Goal: Obtain resource: Obtain resource

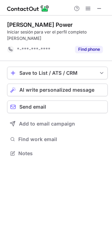
scroll to position [142, 112]
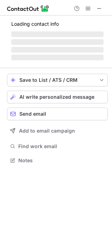
scroll to position [171, 112]
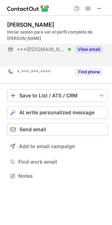
scroll to position [153, 112]
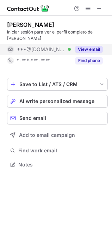
click at [78, 46] on button "View email" at bounding box center [89, 49] width 28 height 7
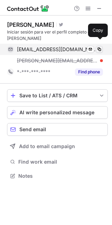
click at [101, 47] on span at bounding box center [100, 50] width 6 height 6
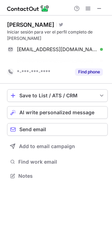
scroll to position [153, 112]
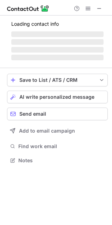
scroll to position [165, 112]
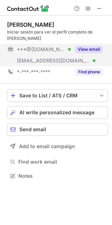
click at [88, 46] on button "View email" at bounding box center [89, 49] width 28 height 7
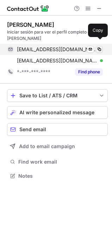
click at [98, 47] on span at bounding box center [100, 50] width 6 height 6
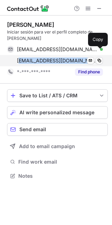
drag, startPoint x: 76, startPoint y: 53, endPoint x: 19, endPoint y: 55, distance: 56.8
click at [19, 57] on div "scichon@buffnews.com Verified" at bounding box center [60, 60] width 86 height 6
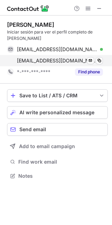
click at [11, 55] on div "scichon@buffnews.com Verified Send email Copy" at bounding box center [55, 60] width 96 height 11
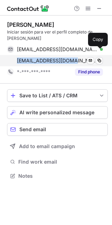
drag, startPoint x: 11, startPoint y: 54, endPoint x: 74, endPoint y: 53, distance: 62.8
click at [74, 55] on div "scichon@buffnews.com Verified Send email Copy" at bounding box center [55, 60] width 96 height 11
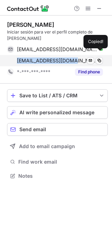
copy span "scichon@buffnews.com"
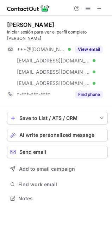
scroll to position [187, 112]
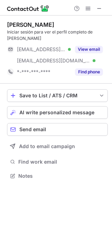
scroll to position [171, 112]
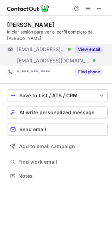
click at [88, 49] on button "View email" at bounding box center [89, 49] width 28 height 7
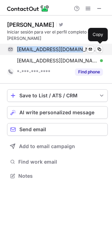
drag, startPoint x: 73, startPoint y: 51, endPoint x: 14, endPoint y: 51, distance: 58.5
click at [14, 51] on div "gijs@gijsvanwulfen.com Verified Send email Copy" at bounding box center [55, 49] width 96 height 11
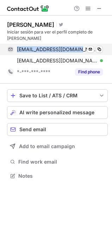
copy div "gijs@gijsvanwulfen.com"
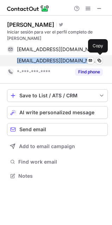
drag, startPoint x: 80, startPoint y: 57, endPoint x: 14, endPoint y: 57, distance: 65.9
click at [14, 57] on div "gijs@forth-innovation.com Verified Send email Copy" at bounding box center [55, 60] width 96 height 11
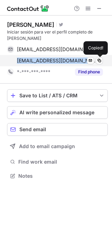
copy span "gijs@forth-innovation.com"
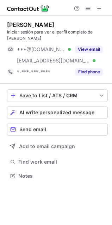
scroll to position [171, 112]
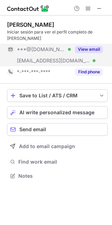
click at [80, 50] on button "View email" at bounding box center [89, 49] width 28 height 7
